Goal: Transaction & Acquisition: Purchase product/service

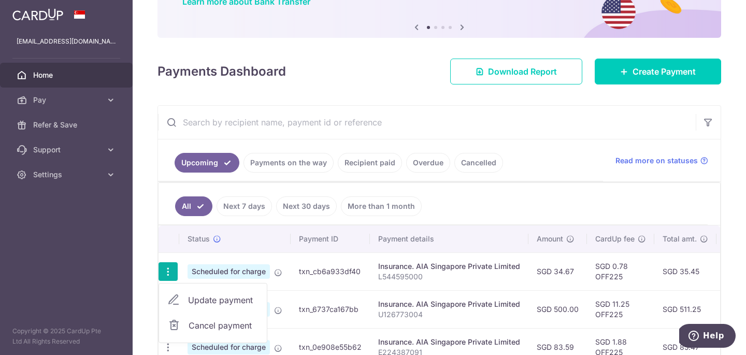
click at [205, 325] on span "Cancel payment" at bounding box center [223, 325] width 69 height 12
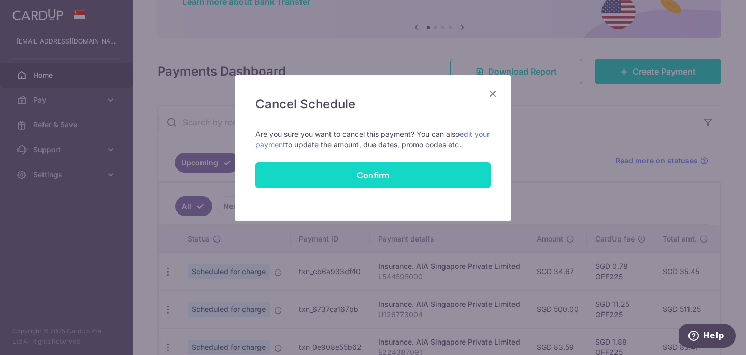
click at [378, 174] on button "Confirm" at bounding box center [372, 175] width 235 height 26
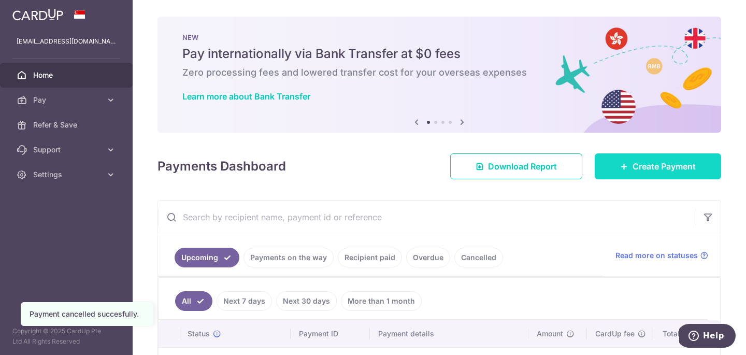
click at [656, 164] on span "Create Payment" at bounding box center [664, 166] width 63 height 12
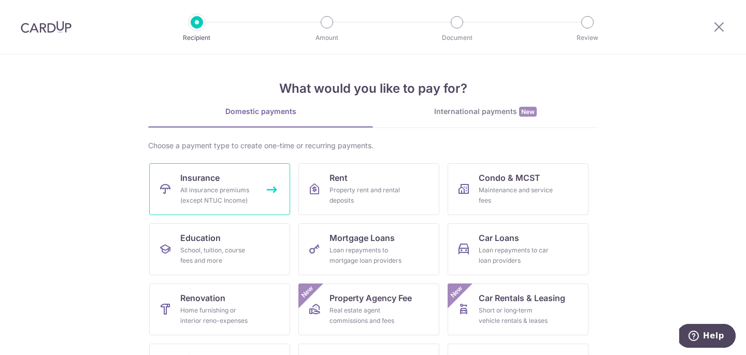
click at [232, 186] on div "All insurance premiums (except NTUC Income)" at bounding box center [217, 195] width 75 height 21
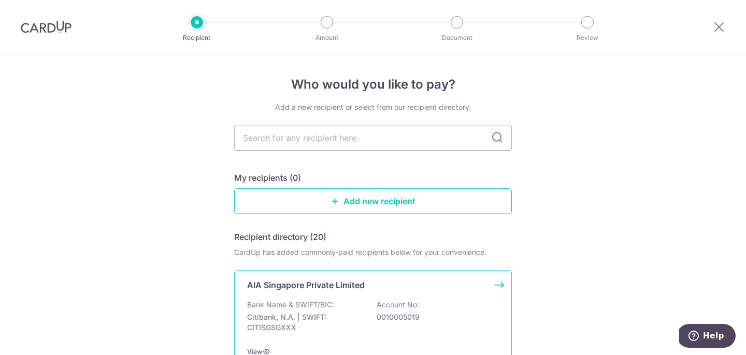
click at [325, 295] on div "AIA Singapore Private Limited Bank Name & SWIFT/BIC: Citibank, N.A. | SWIFT: CI…" at bounding box center [373, 318] width 278 height 96
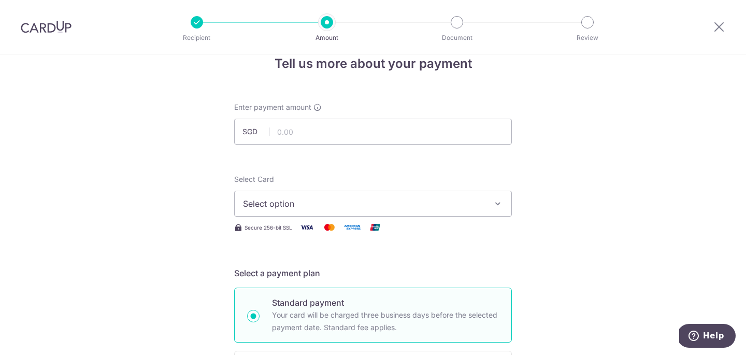
scroll to position [22, 0]
click at [298, 206] on span "Select option" at bounding box center [363, 202] width 241 height 12
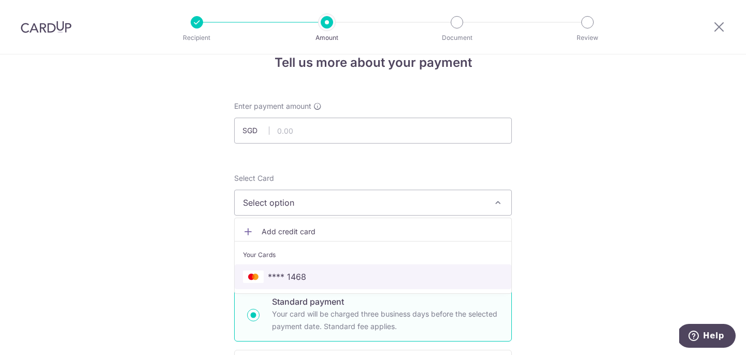
click at [303, 269] on link "**** 1468" at bounding box center [373, 276] width 277 height 25
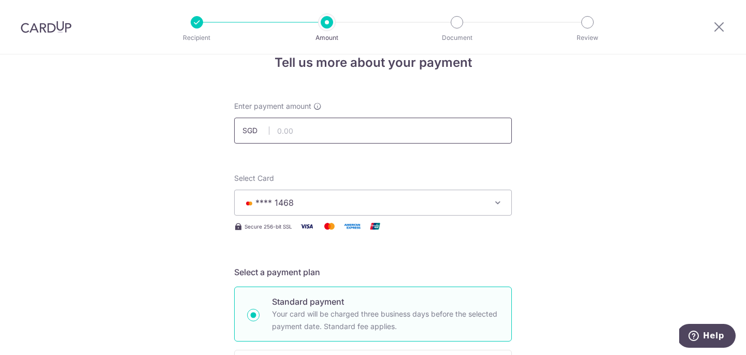
click at [307, 139] on input "text" at bounding box center [373, 131] width 278 height 26
type input "417.95"
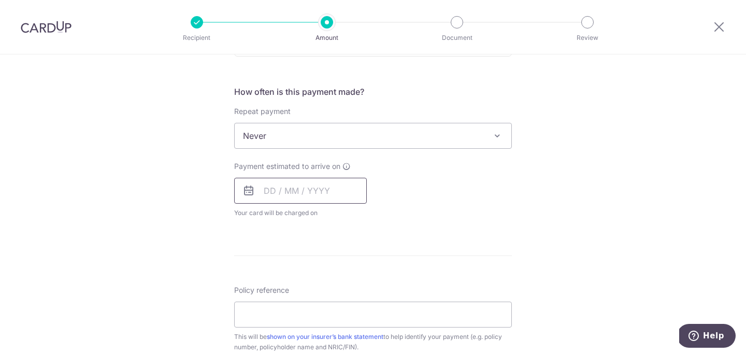
scroll to position [392, 0]
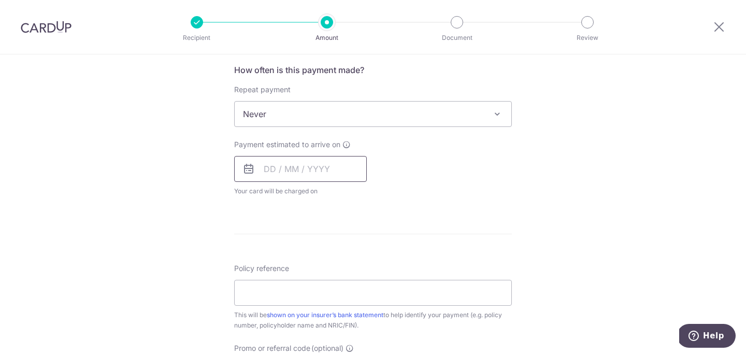
click at [270, 171] on input "text" at bounding box center [300, 169] width 133 height 26
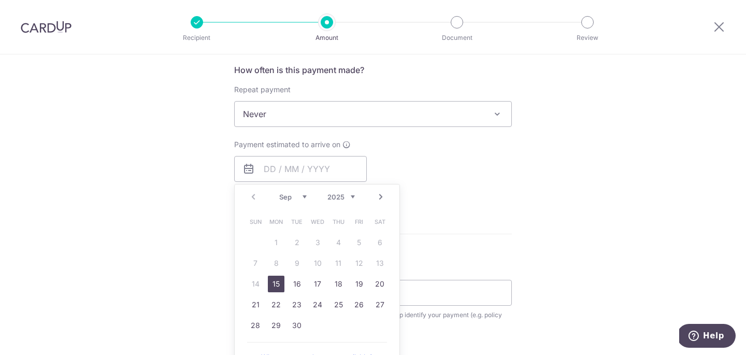
click at [198, 263] on div "Tell us more about your payment Enter payment amount SGD 417.95 417.95 Select C…" at bounding box center [373, 131] width 746 height 937
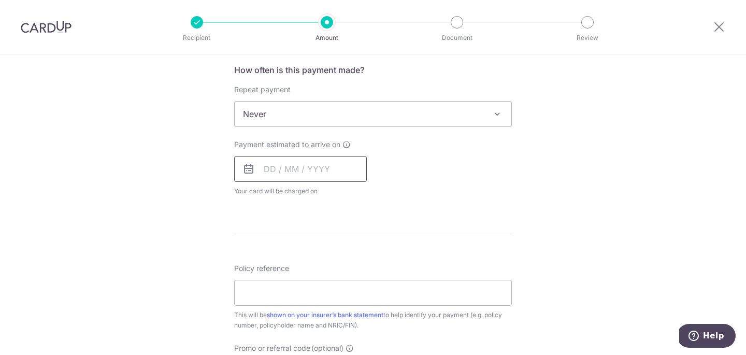
click at [269, 177] on input "text" at bounding box center [300, 169] width 133 height 26
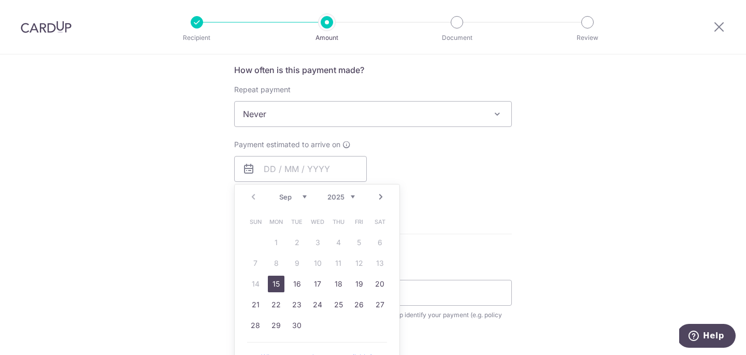
click at [275, 283] on link "15" at bounding box center [276, 284] width 17 height 17
type input "[DATE]"
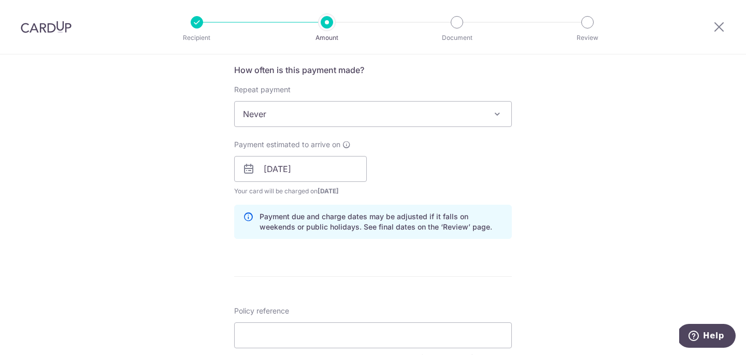
click at [207, 259] on div "Tell us more about your payment Enter payment amount SGD 417.95 417.95 Select C…" at bounding box center [373, 153] width 746 height 980
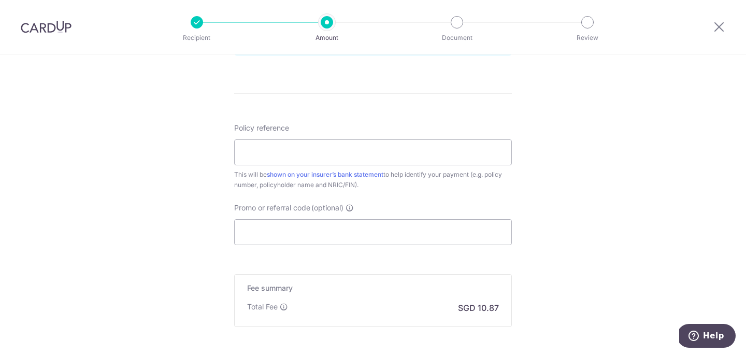
scroll to position [576, 0]
click at [270, 153] on input "Policy reference" at bounding box center [373, 151] width 278 height 26
type input "E224387091"
click at [283, 234] on input "Promo or referral code (optional)" at bounding box center [373, 231] width 278 height 26
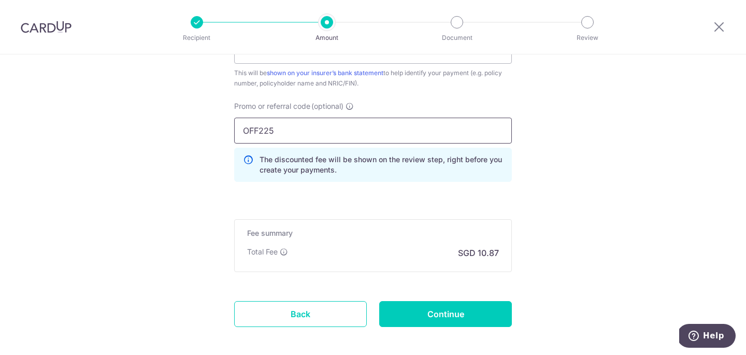
scroll to position [695, 0]
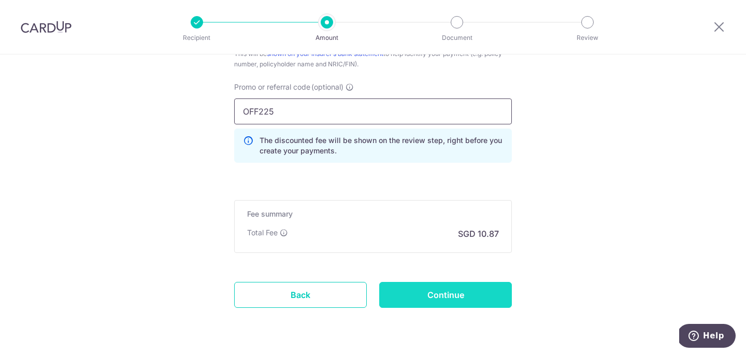
type input "OFF225"
click at [468, 293] on input "Continue" at bounding box center [445, 295] width 133 height 26
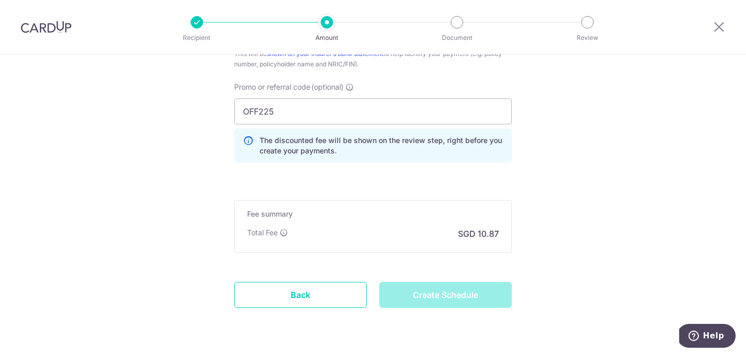
type input "Create Schedule"
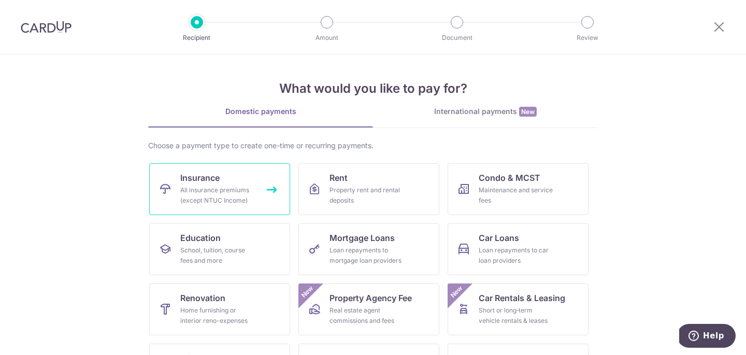
click at [239, 201] on div "All insurance premiums (except NTUC Income)" at bounding box center [217, 195] width 75 height 21
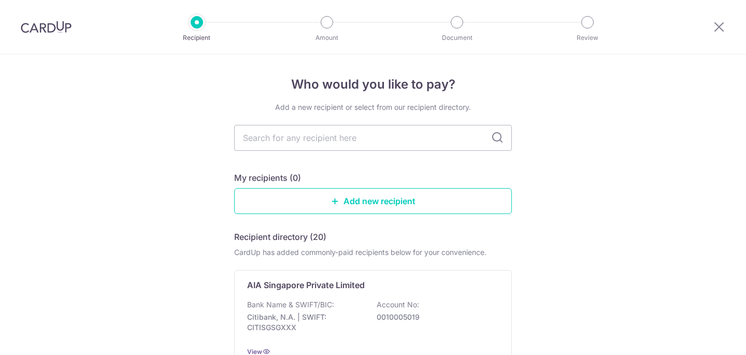
click at [302, 299] on p "Bank Name & SWIFT/BIC:" at bounding box center [290, 304] width 87 height 10
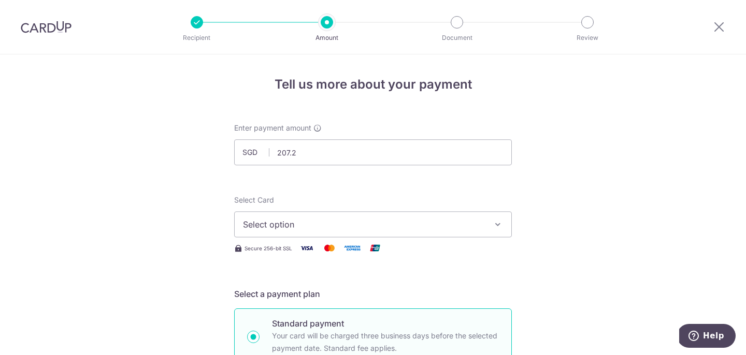
type input "207.21"
click at [277, 229] on span "Select option" at bounding box center [363, 224] width 241 height 12
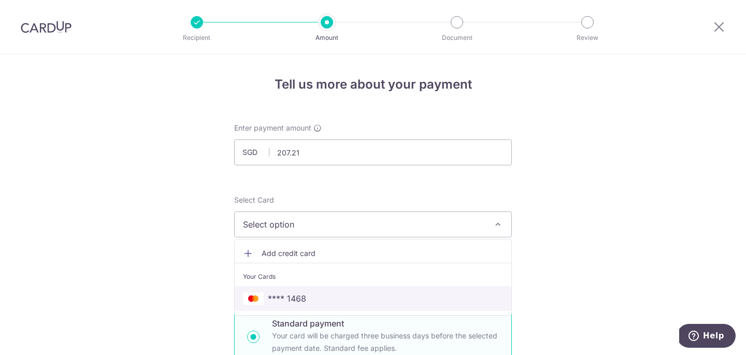
click at [287, 290] on link "**** 1468" at bounding box center [373, 298] width 277 height 25
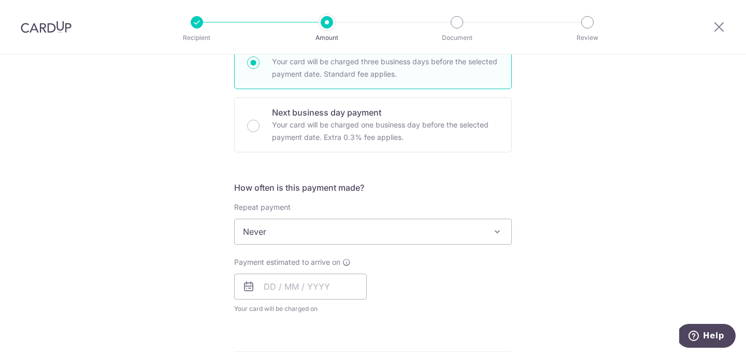
scroll to position [339, 0]
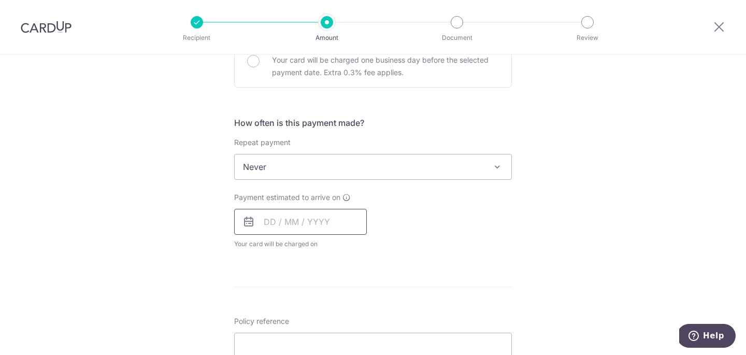
click at [269, 227] on input "text" at bounding box center [300, 222] width 133 height 26
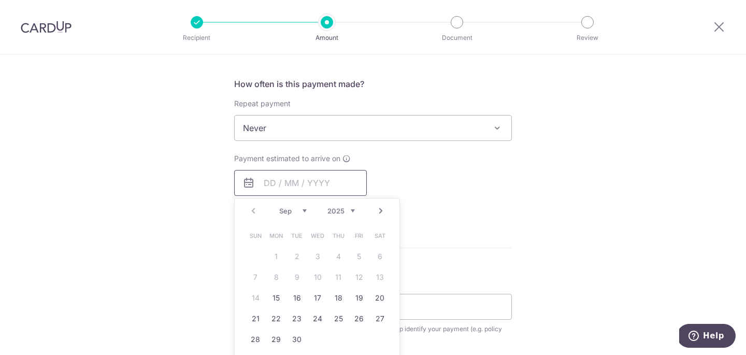
scroll to position [378, 0]
click at [274, 294] on link "15" at bounding box center [276, 297] width 17 height 17
type input "15/09/2025"
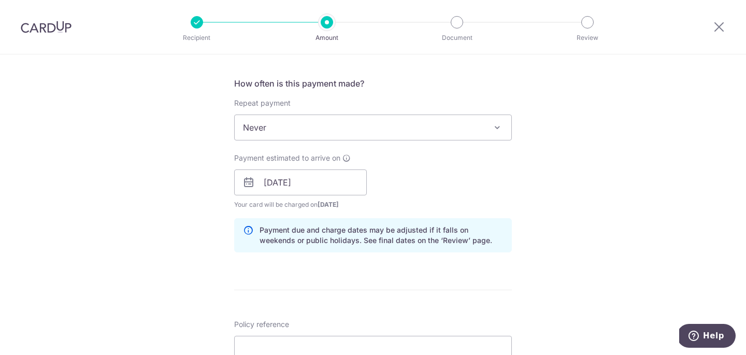
click at [192, 272] on div "Tell us more about your payment Enter payment amount SGD 207.21 207.21 Select C…" at bounding box center [373, 166] width 746 height 980
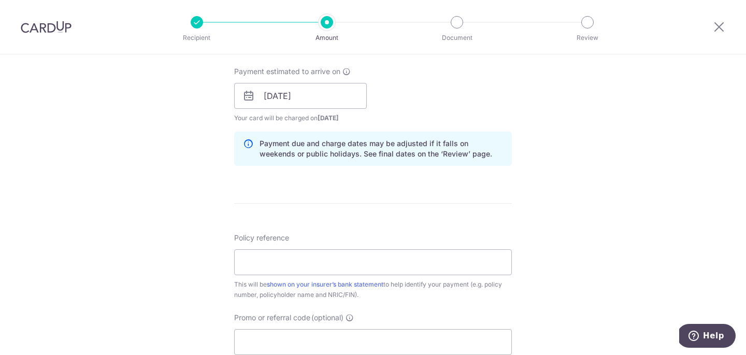
scroll to position [511, 0]
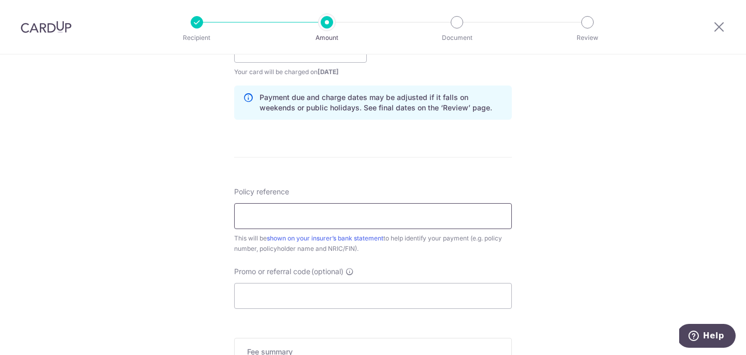
click at [263, 225] on input "Policy reference" at bounding box center [373, 216] width 278 height 26
type input "L544595000"
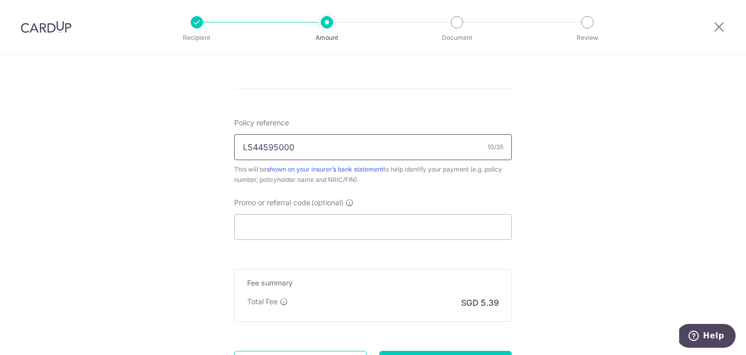
scroll to position [622, 0]
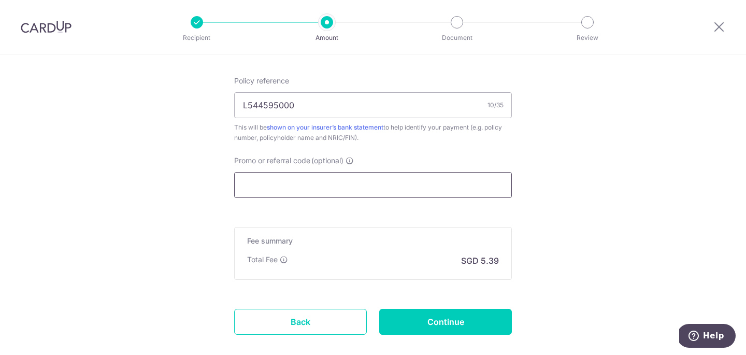
click at [282, 192] on input "Promo or referral code (optional)" at bounding box center [373, 185] width 278 height 26
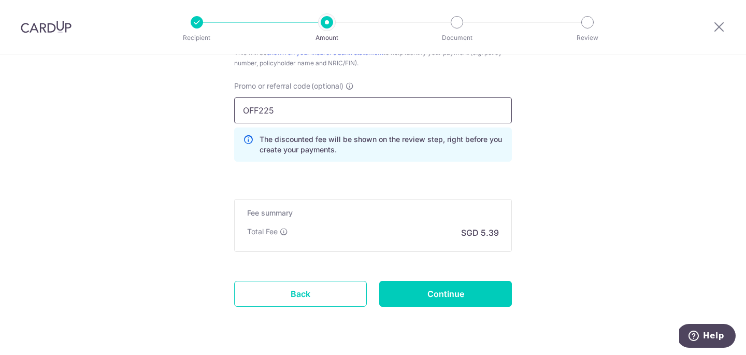
scroll to position [708, 0]
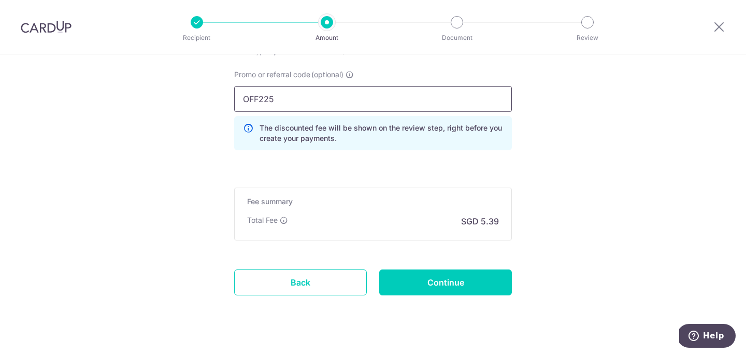
type input "OFF225"
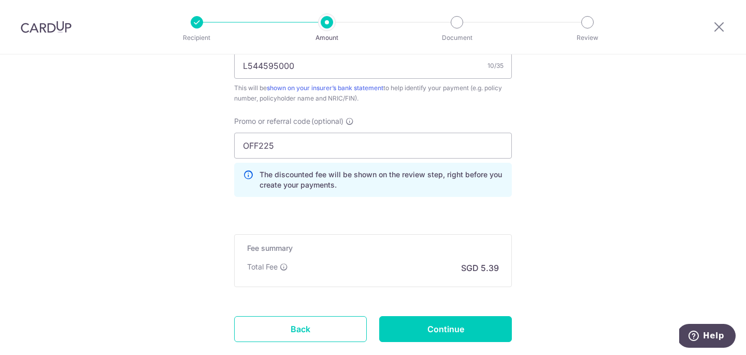
scroll to position [726, 0]
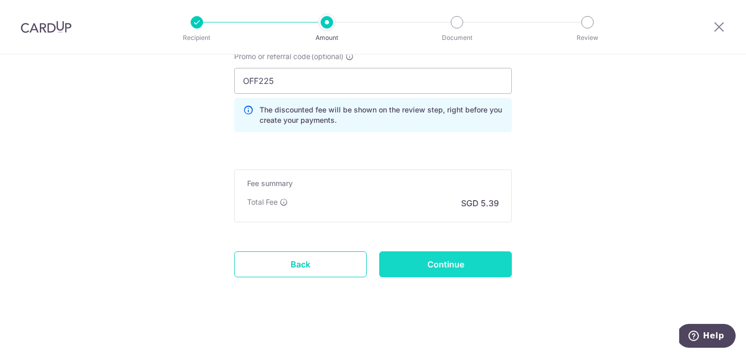
click at [471, 268] on input "Continue" at bounding box center [445, 264] width 133 height 26
type input "Create Schedule"
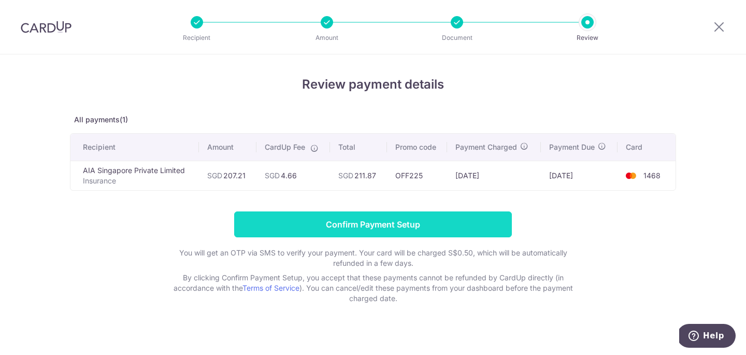
click at [430, 225] on input "Confirm Payment Setup" at bounding box center [373, 224] width 278 height 26
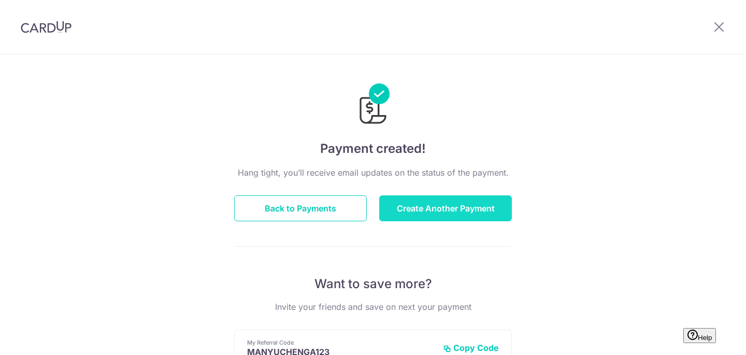
click at [424, 208] on button "Create Another Payment" at bounding box center [445, 208] width 133 height 26
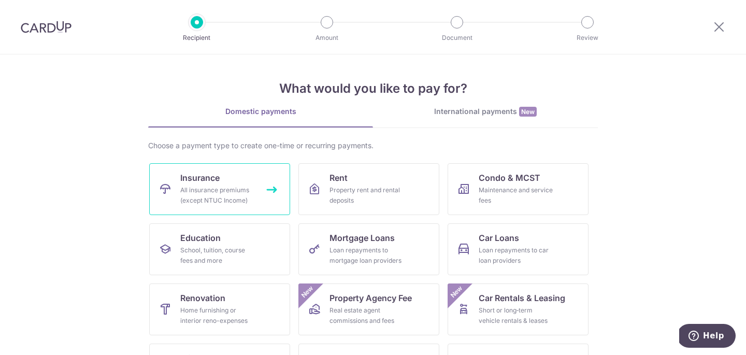
click at [230, 197] on div "All insurance premiums (except NTUC Income)" at bounding box center [217, 195] width 75 height 21
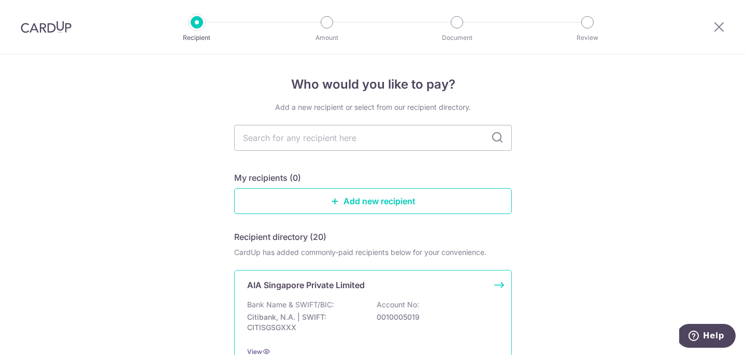
click at [332, 307] on p "Bank Name & SWIFT/BIC:" at bounding box center [290, 304] width 87 height 10
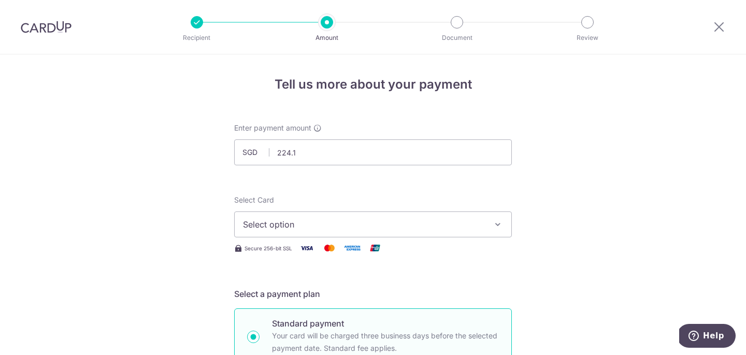
type input "224.11"
click at [262, 227] on span "Select option" at bounding box center [363, 224] width 241 height 12
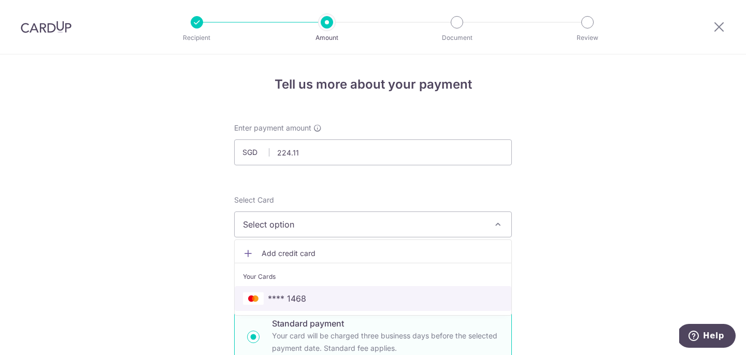
click at [292, 305] on link "**** 1468" at bounding box center [373, 298] width 277 height 25
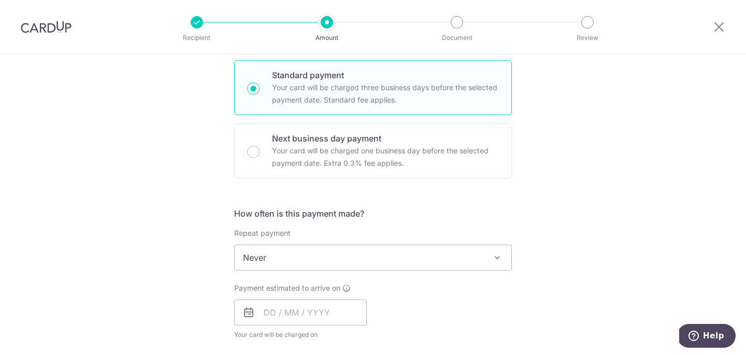
scroll to position [325, 0]
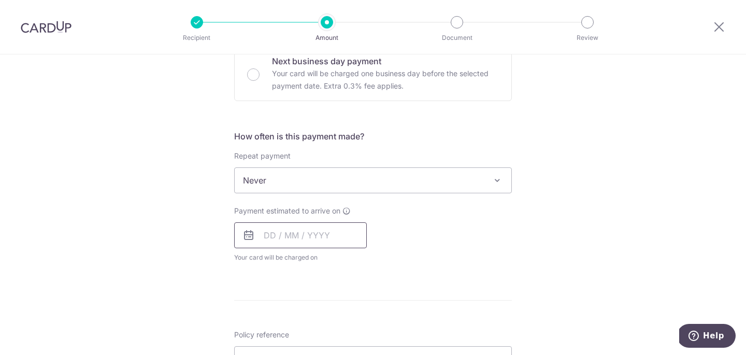
click at [272, 238] on input "text" at bounding box center [300, 235] width 133 height 26
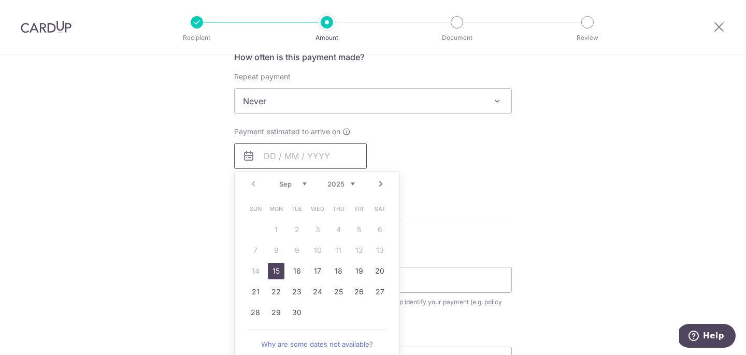
scroll to position [411, 0]
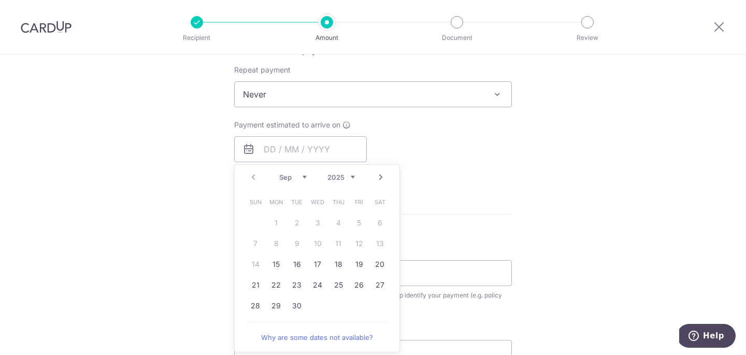
click at [409, 231] on form "Enter payment amount SGD 224.11 224.11 Select Card **** 1468 Add credit card Yo…" at bounding box center [373, 121] width 278 height 820
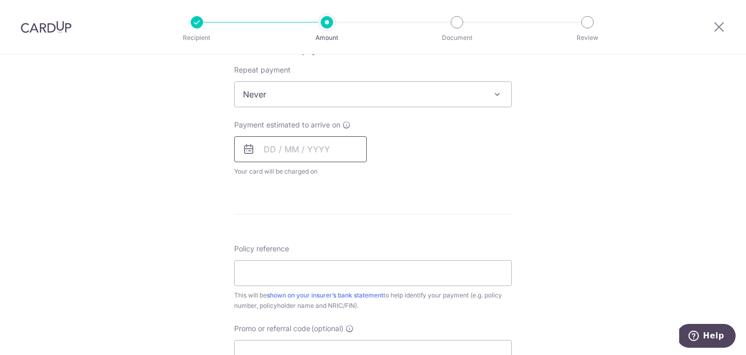
click at [292, 151] on input "text" at bounding box center [300, 149] width 133 height 26
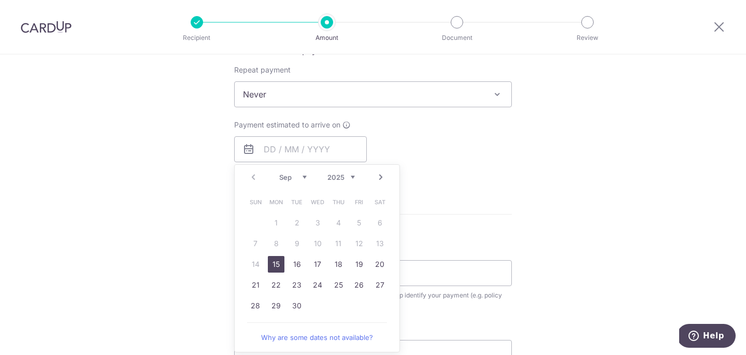
click at [381, 181] on link "Next" at bounding box center [381, 177] width 12 height 12
click at [323, 304] on link "29" at bounding box center [317, 305] width 17 height 17
type input "[DATE]"
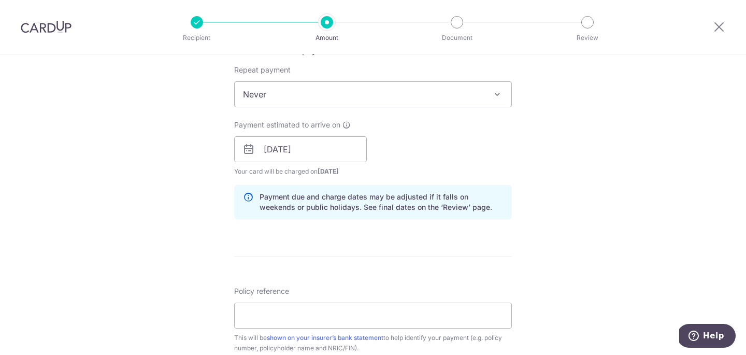
scroll to position [491, 0]
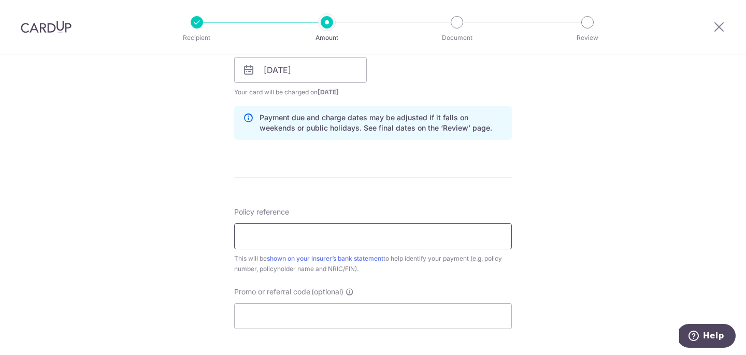
click at [311, 233] on input "Policy reference" at bounding box center [373, 236] width 278 height 26
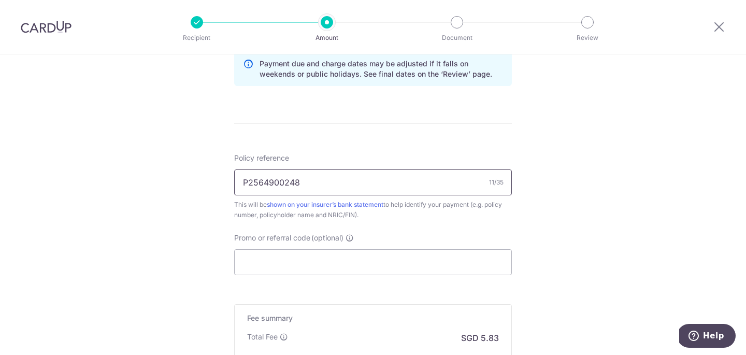
scroll to position [624, 0]
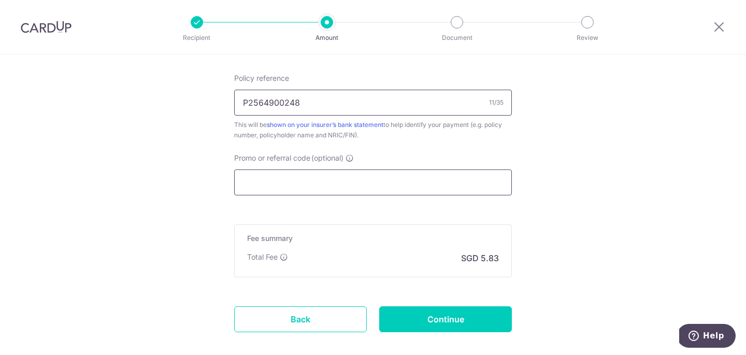
type input "P2564900248"
click at [304, 189] on input "Promo or referral code (optional)" at bounding box center [373, 182] width 278 height 26
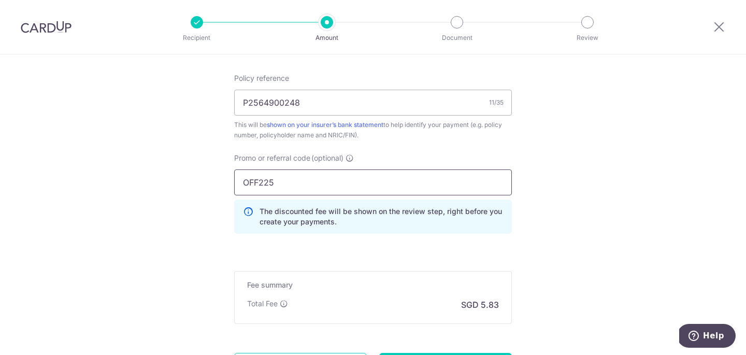
scroll to position [702, 0]
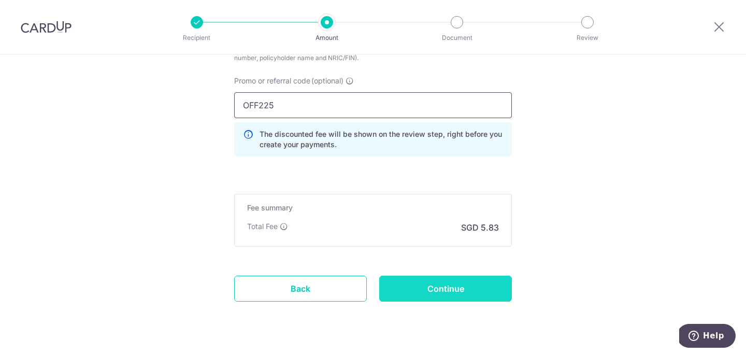
type input "OFF225"
click at [425, 282] on input "Continue" at bounding box center [445, 289] width 133 height 26
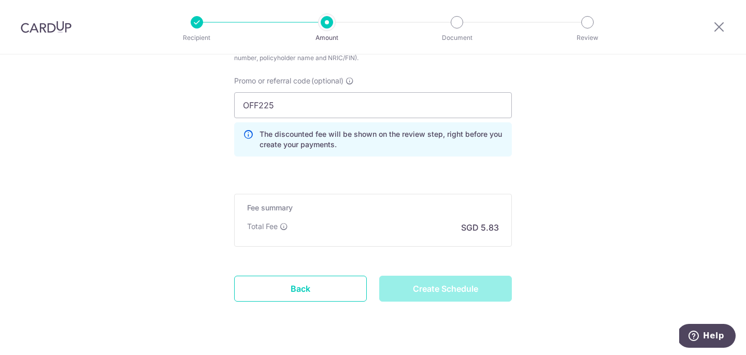
type input "Create Schedule"
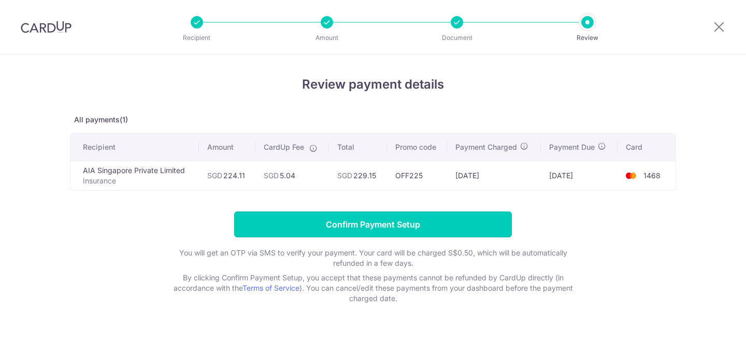
click at [395, 223] on input "Confirm Payment Setup" at bounding box center [373, 224] width 278 height 26
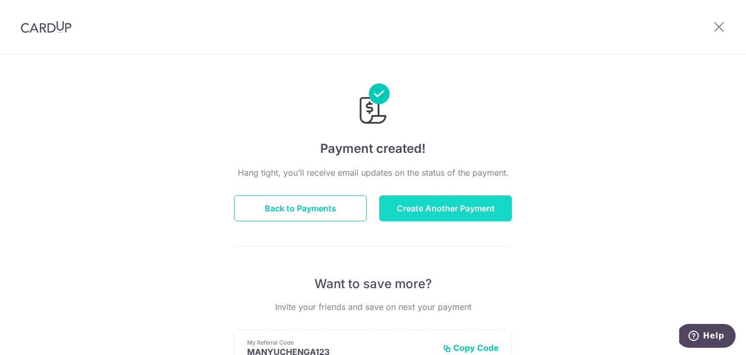
click at [408, 215] on button "Create Another Payment" at bounding box center [445, 208] width 133 height 26
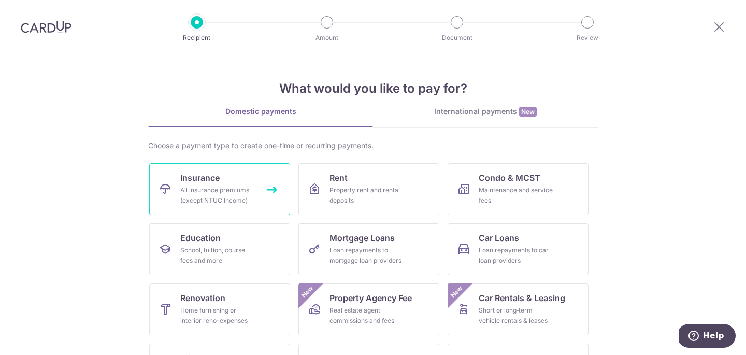
click at [241, 205] on div "All insurance premiums (except NTUC Income)" at bounding box center [217, 195] width 75 height 21
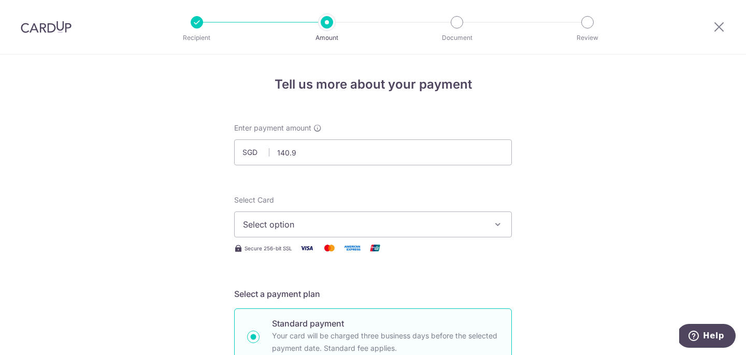
type input "140.95"
click at [314, 222] on span "Select option" at bounding box center [363, 224] width 241 height 12
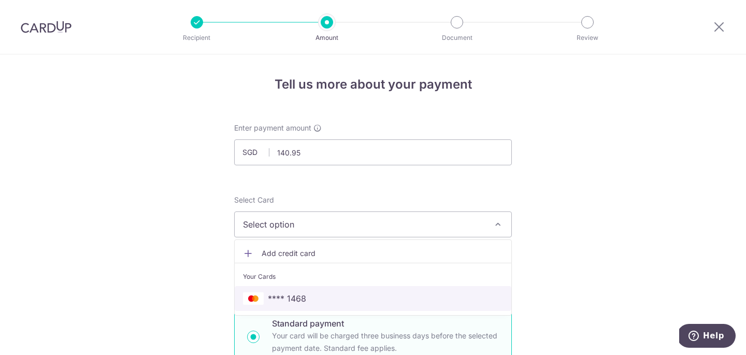
click at [309, 296] on span "**** 1468" at bounding box center [373, 298] width 260 height 12
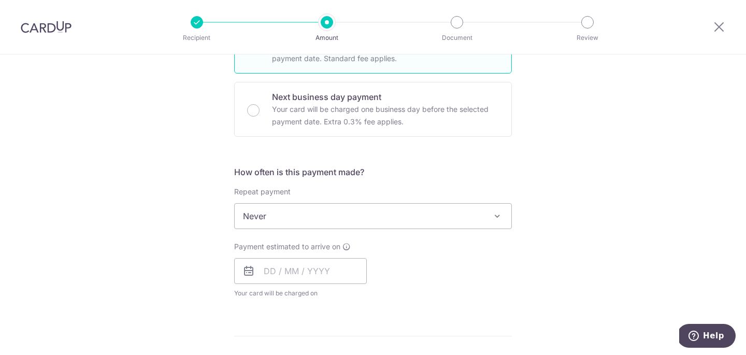
scroll to position [307, 0]
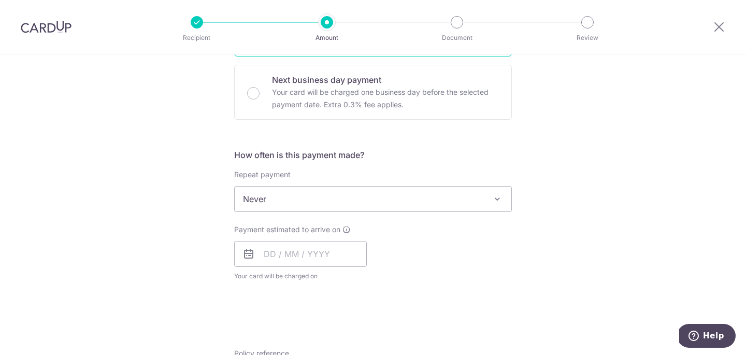
click at [310, 207] on span "Never" at bounding box center [373, 199] width 277 height 25
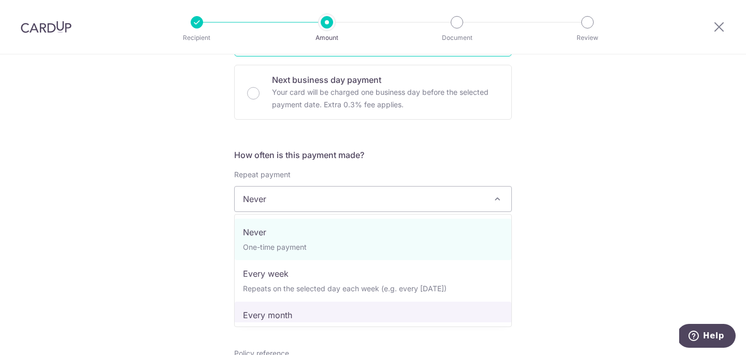
select select "3"
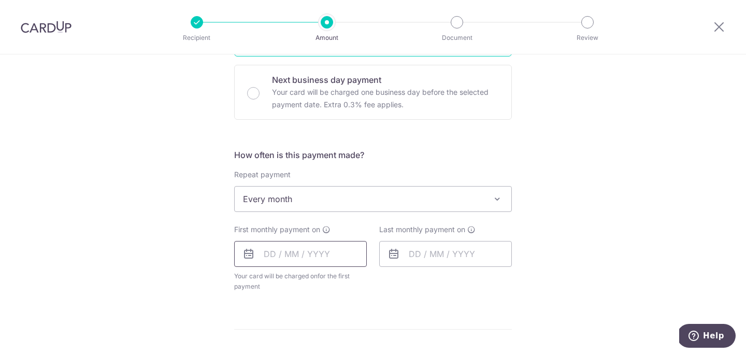
click at [270, 256] on input "text" at bounding box center [300, 254] width 133 height 26
click at [383, 282] on link "Next" at bounding box center [381, 282] width 12 height 12
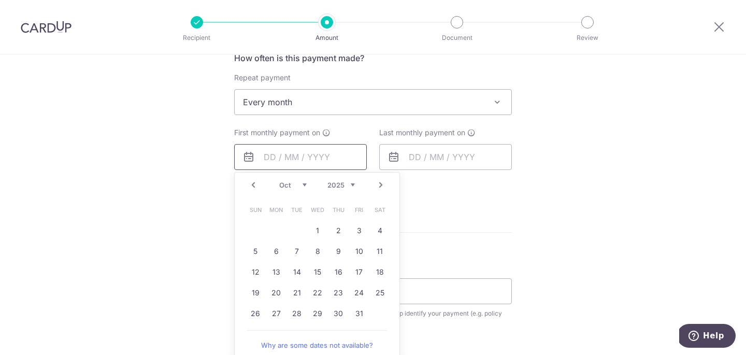
scroll to position [405, 0]
click at [302, 292] on link "21" at bounding box center [297, 291] width 17 height 17
type input "[DATE]"
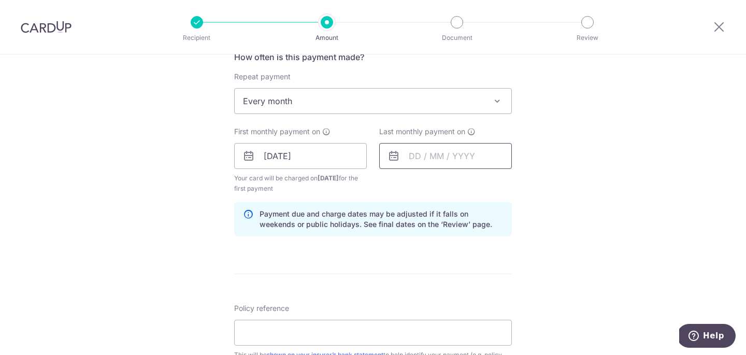
click at [432, 164] on input "text" at bounding box center [445, 156] width 133 height 26
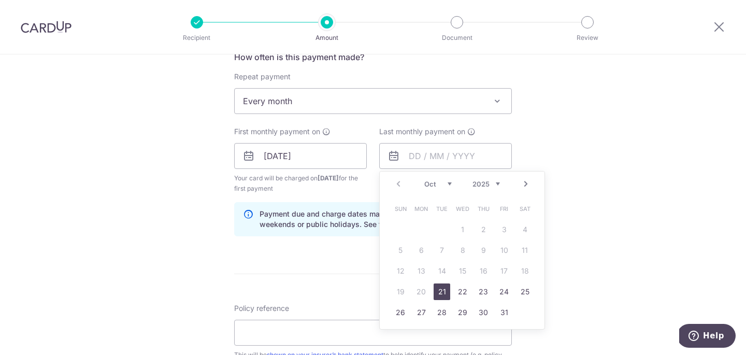
click at [529, 187] on link "Next" at bounding box center [526, 184] width 12 height 12
click at [406, 295] on link "21" at bounding box center [400, 291] width 17 height 17
type input "[DATE]"
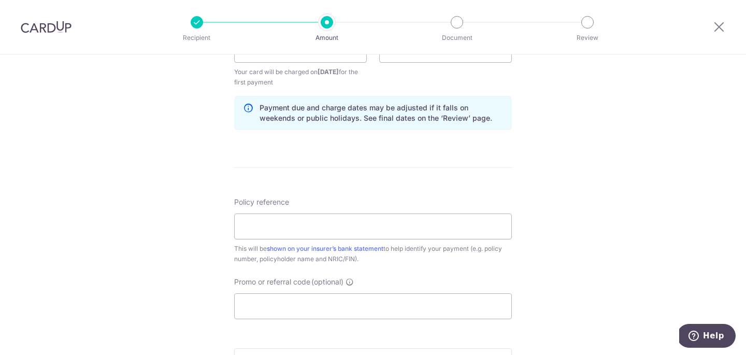
scroll to position [525, 0]
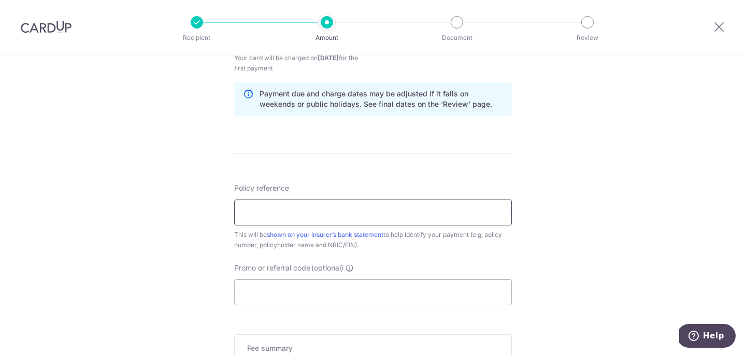
click at [430, 217] on input "Policy reference" at bounding box center [373, 212] width 278 height 26
type input "L548309221"
click at [410, 288] on input "Promo or referral code (optional)" at bounding box center [373, 292] width 278 height 26
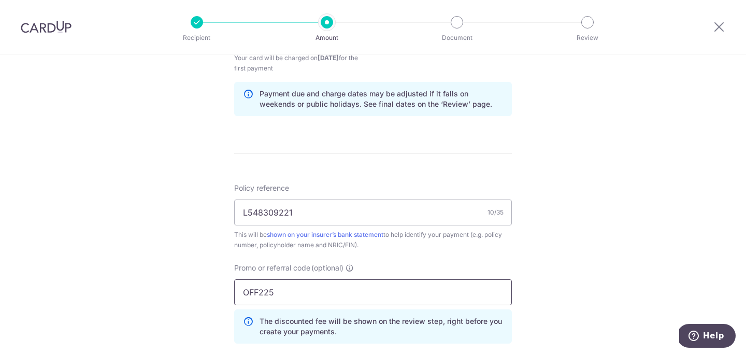
type input "OFF225"
click at [161, 312] on div "Tell us more about your payment Enter payment amount SGD 140.95 140.95 Select C…" at bounding box center [373, 48] width 746 height 1037
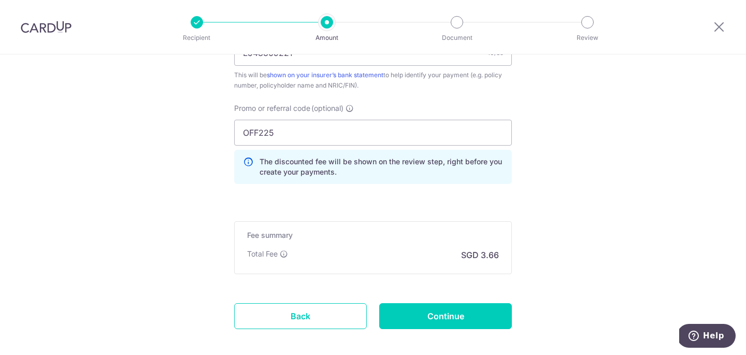
scroll to position [736, 0]
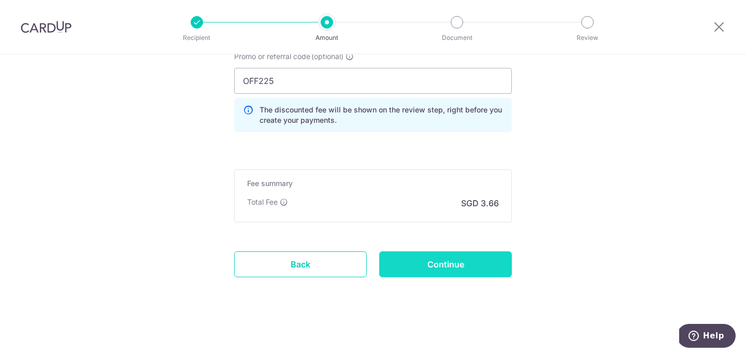
click at [413, 257] on input "Continue" at bounding box center [445, 264] width 133 height 26
type input "Create Schedule"
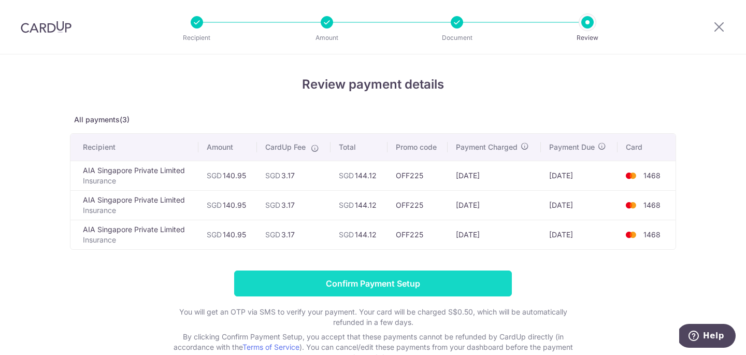
click at [405, 281] on input "Confirm Payment Setup" at bounding box center [373, 283] width 278 height 26
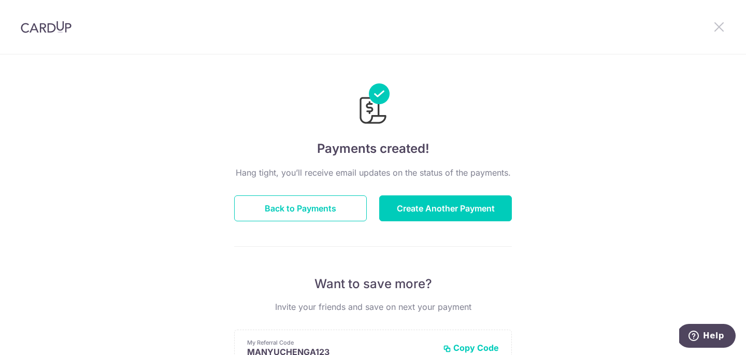
click at [718, 28] on icon at bounding box center [719, 26] width 12 height 13
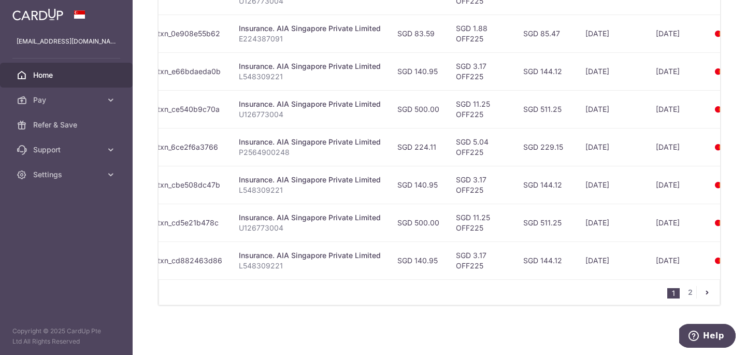
scroll to position [0, 130]
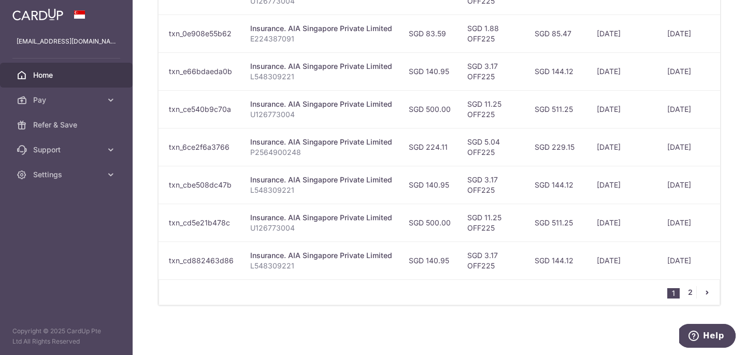
click at [691, 292] on link "2" at bounding box center [690, 292] width 12 height 12
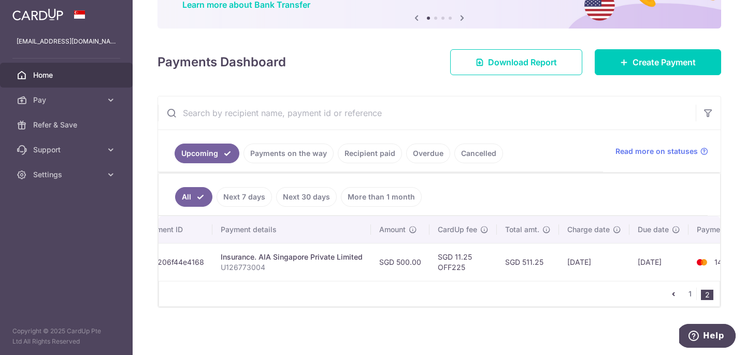
scroll to position [0, 160]
click at [691, 293] on link "1" at bounding box center [690, 294] width 12 height 12
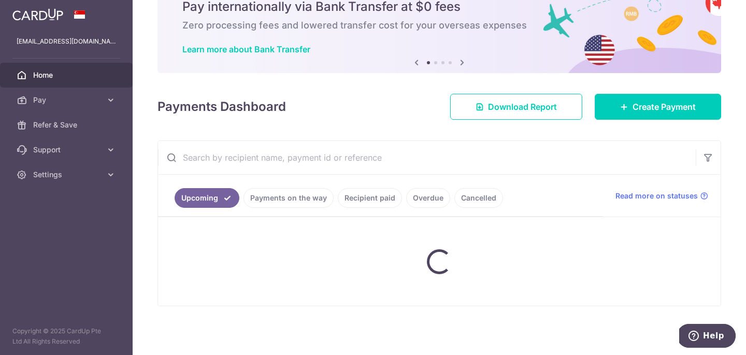
scroll to position [47, 0]
